Goal: Information Seeking & Learning: Learn about a topic

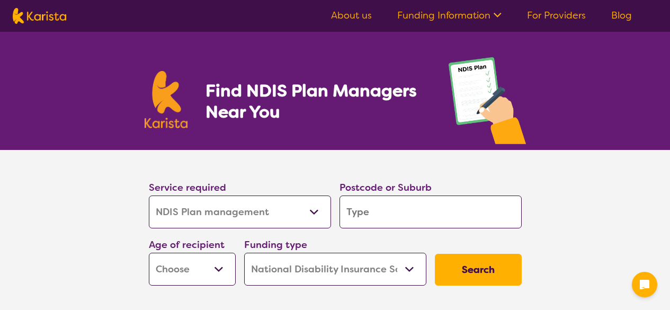
select select "NDIS Plan management"
select select "NDIS"
select select "NDIS Plan management"
select select "NDIS"
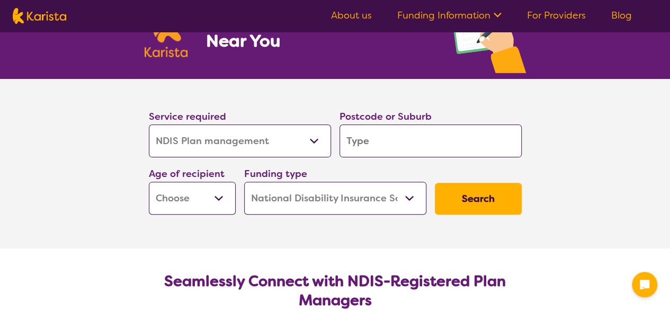
scroll to position [71, 0]
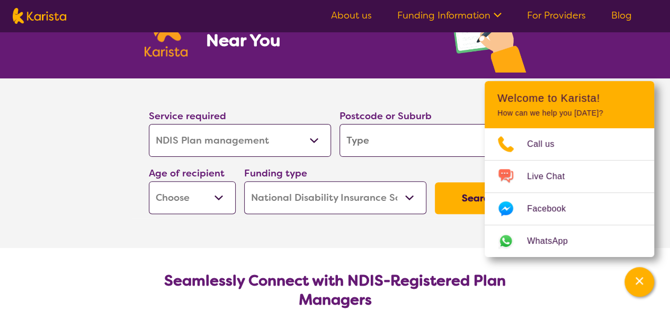
click at [298, 145] on select "Allied Health Assistant Assessment ([MEDICAL_DATA] or [MEDICAL_DATA]) Behaviour…" at bounding box center [240, 140] width 182 height 33
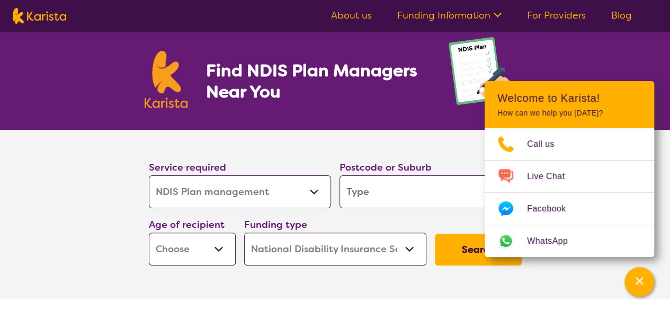
scroll to position [2, 0]
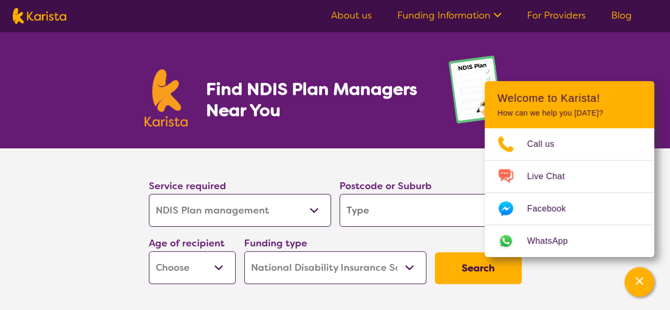
click at [292, 211] on select "Allied Health Assistant Assessment ([MEDICAL_DATA] or [MEDICAL_DATA]) Behaviour…" at bounding box center [240, 210] width 182 height 33
click at [149, 194] on select "Allied Health Assistant Assessment ([MEDICAL_DATA] or [MEDICAL_DATA]) Behaviour…" at bounding box center [240, 210] width 182 height 33
click at [361, 216] on input "search" at bounding box center [430, 210] width 182 height 33
type input "3"
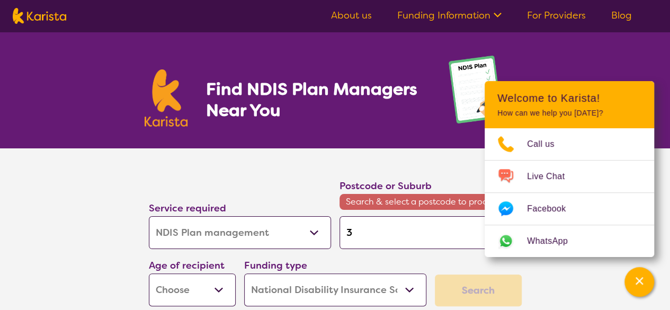
type input "38"
type input "384"
type input "3844"
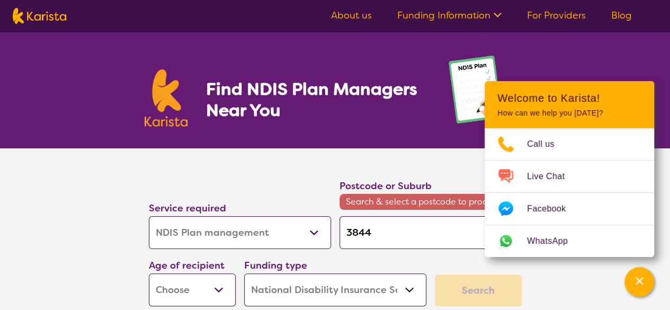
type input "3844"
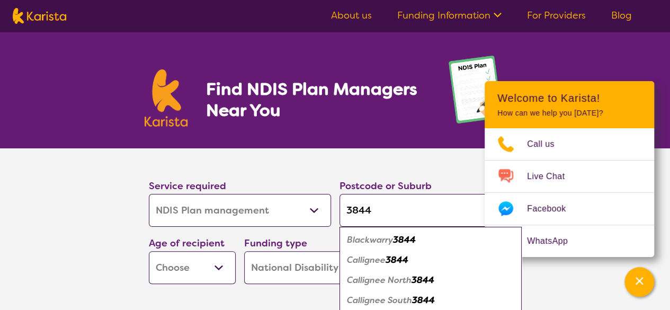
type input "3844"
click at [211, 275] on select "Early Childhood - 0 to 9 Child - 10 to 11 Adolescent - 12 to 17 Adult - 18 to 6…" at bounding box center [192, 267] width 87 height 33
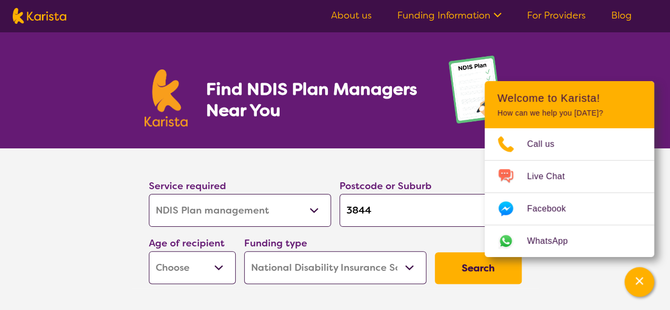
select select "EC"
click at [149, 251] on select "Early Childhood - 0 to 9 Child - 10 to 11 Adolescent - 12 to 17 Adult - 18 to 6…" at bounding box center [192, 267] width 87 height 33
select select "EC"
click at [381, 275] on select "Home Care Package (HCP) National Disability Insurance Scheme (NDIS) I don't know" at bounding box center [335, 267] width 182 height 33
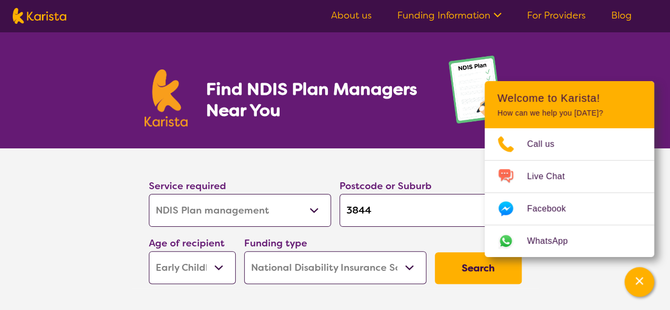
click at [460, 272] on button "Search" at bounding box center [478, 268] width 87 height 32
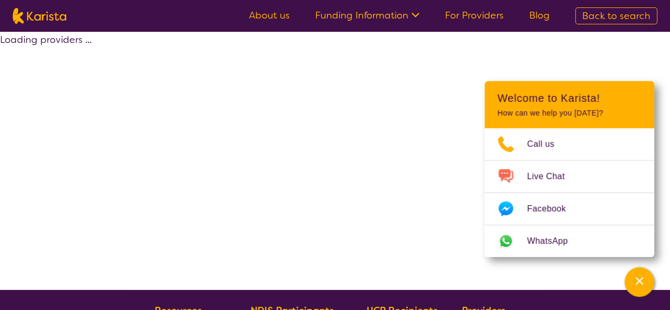
select select "by_score"
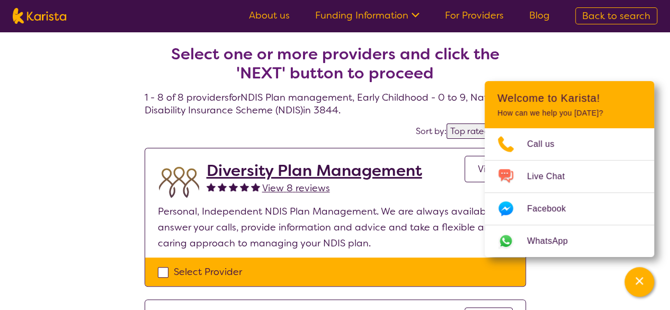
click at [645, 282] on div "Channel Menu" at bounding box center [639, 281] width 21 height 23
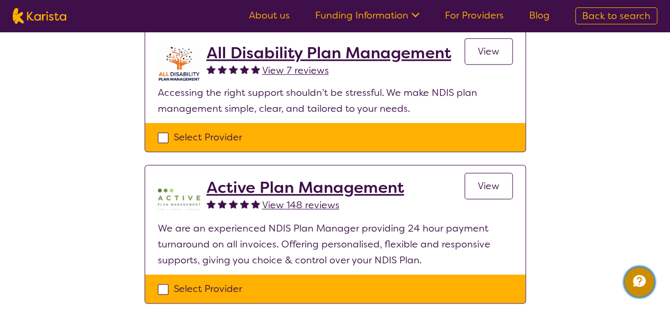
scroll to position [259, 0]
